Goal: Navigation & Orientation: Go to known website

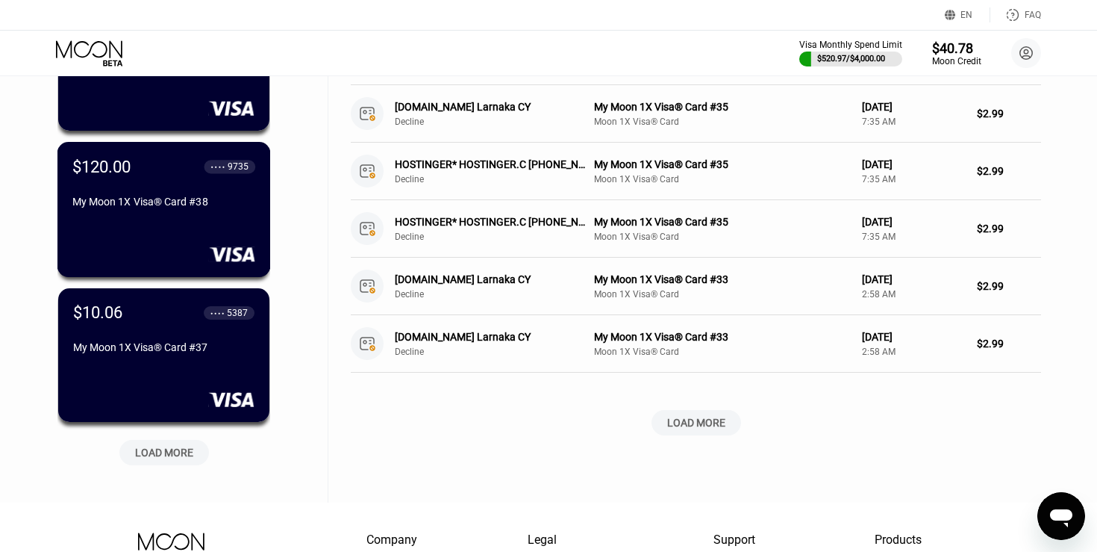
scroll to position [483, 0]
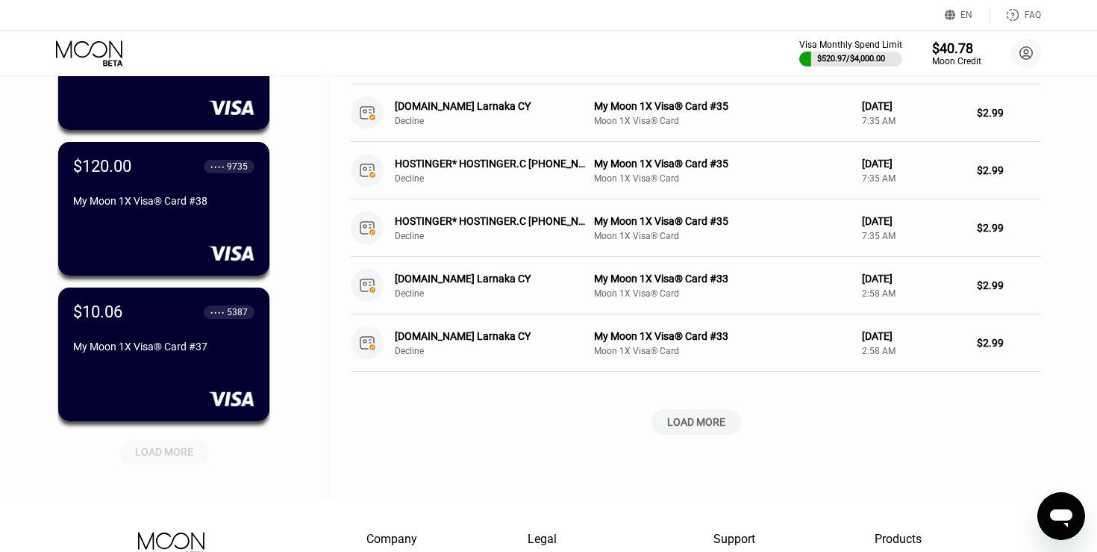
click at [178, 454] on div "LOAD MORE" at bounding box center [164, 451] width 58 height 13
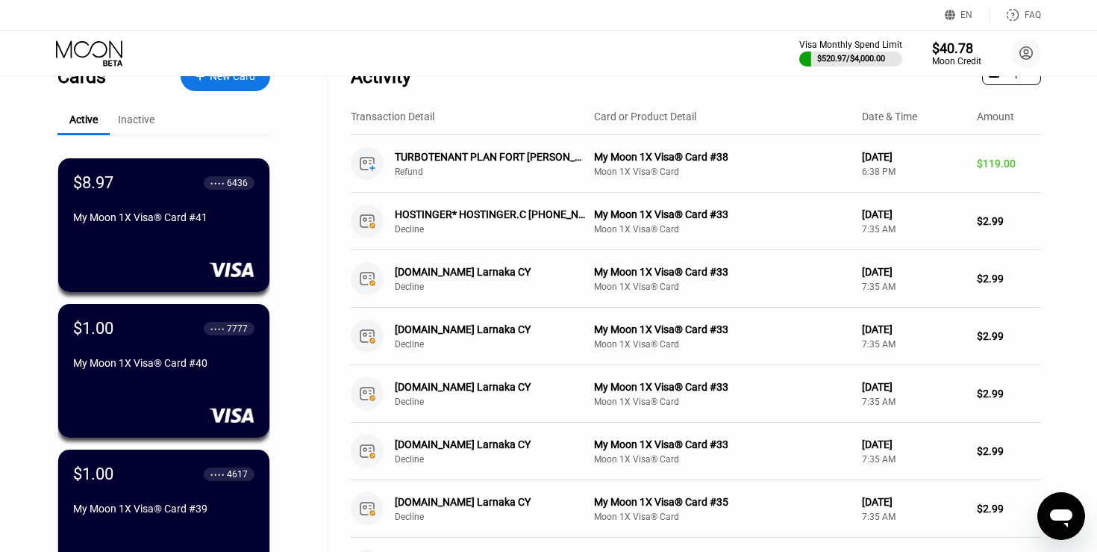
scroll to position [0, 0]
